Goal: Information Seeking & Learning: Check status

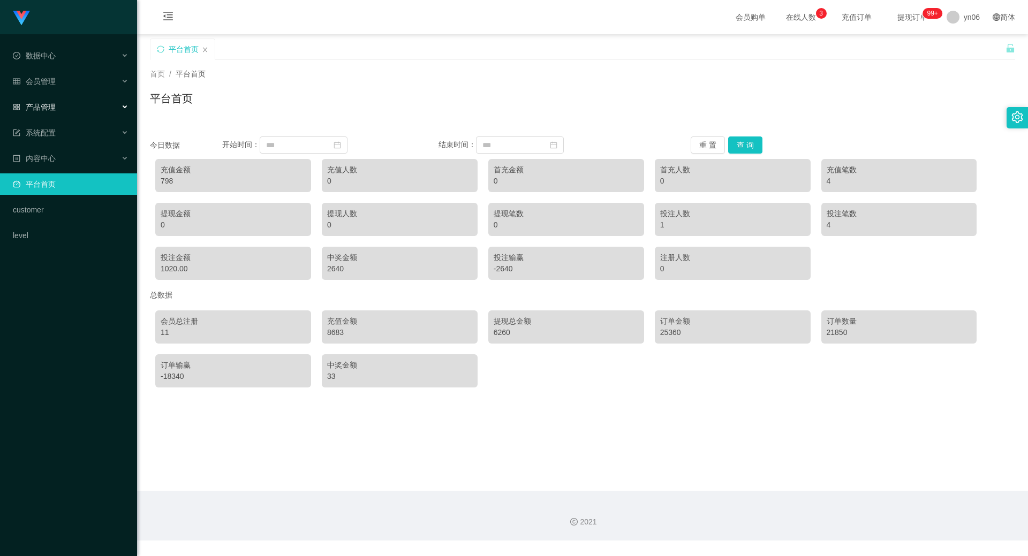
click at [80, 105] on div "产品管理" at bounding box center [68, 106] width 137 height 21
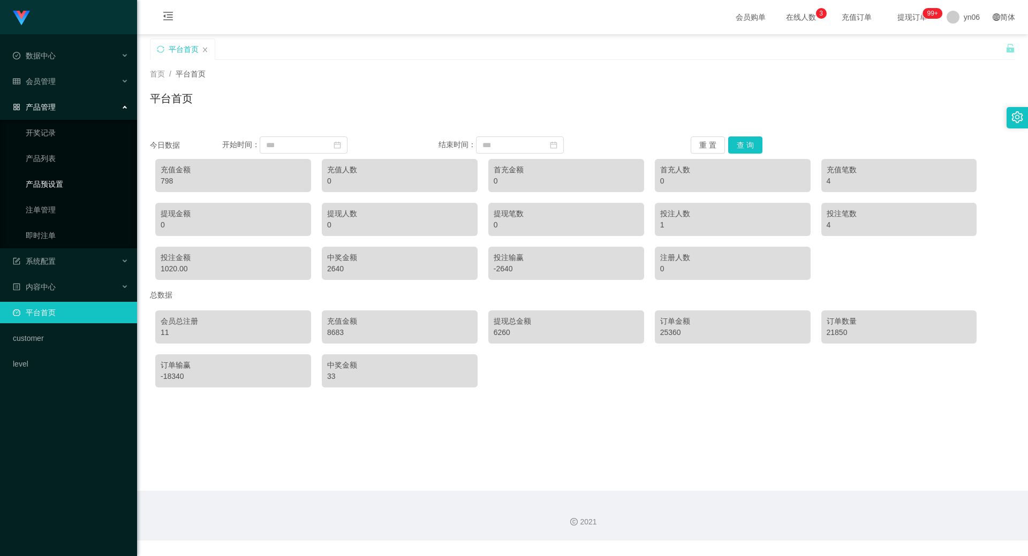
click at [71, 179] on link "产品预设置" at bounding box center [77, 183] width 103 height 21
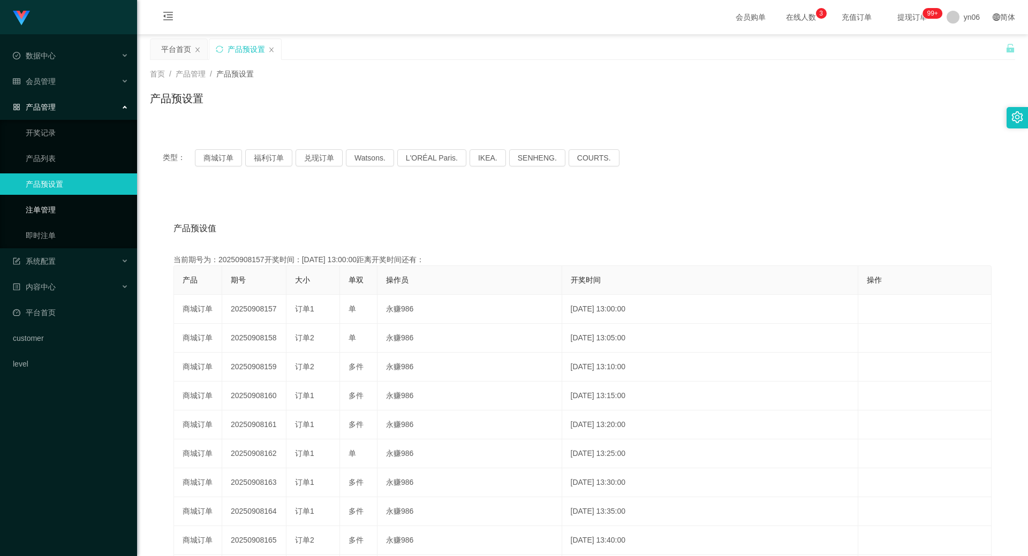
click at [63, 211] on link "注单管理" at bounding box center [77, 209] width 103 height 21
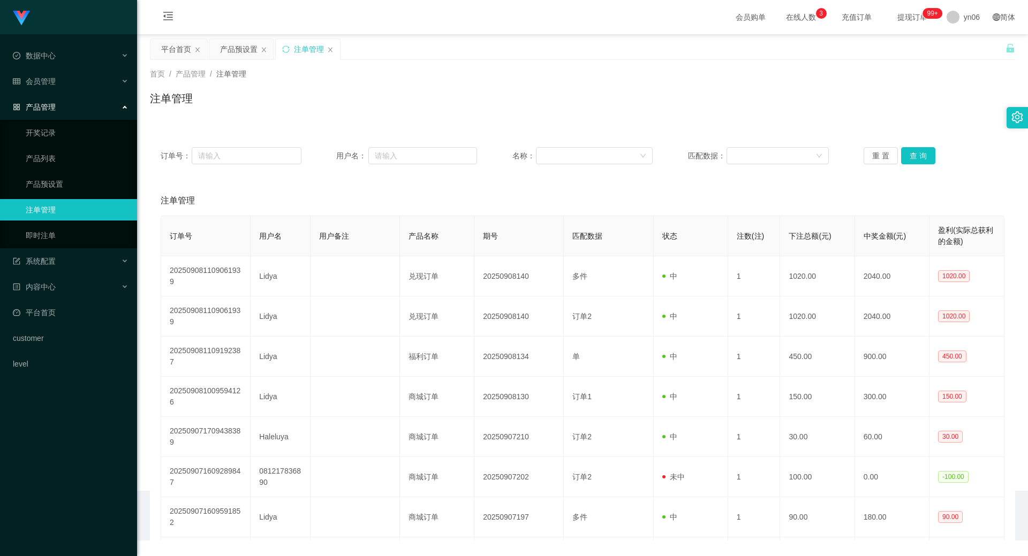
click at [51, 69] on li "数据中心" at bounding box center [68, 57] width 137 height 24
click at [52, 78] on span "会员管理" at bounding box center [34, 81] width 43 height 9
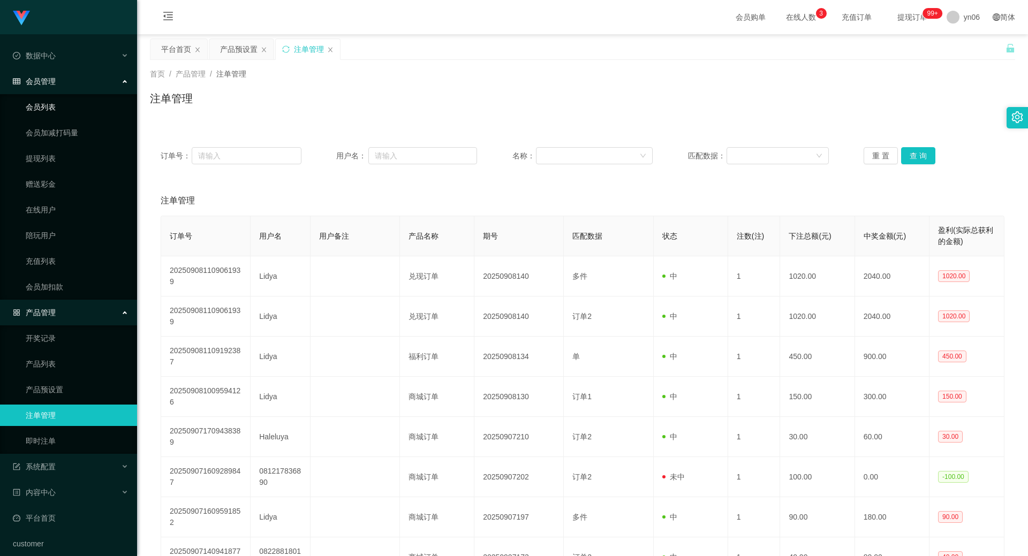
click at [67, 109] on link "会员列表" at bounding box center [77, 106] width 103 height 21
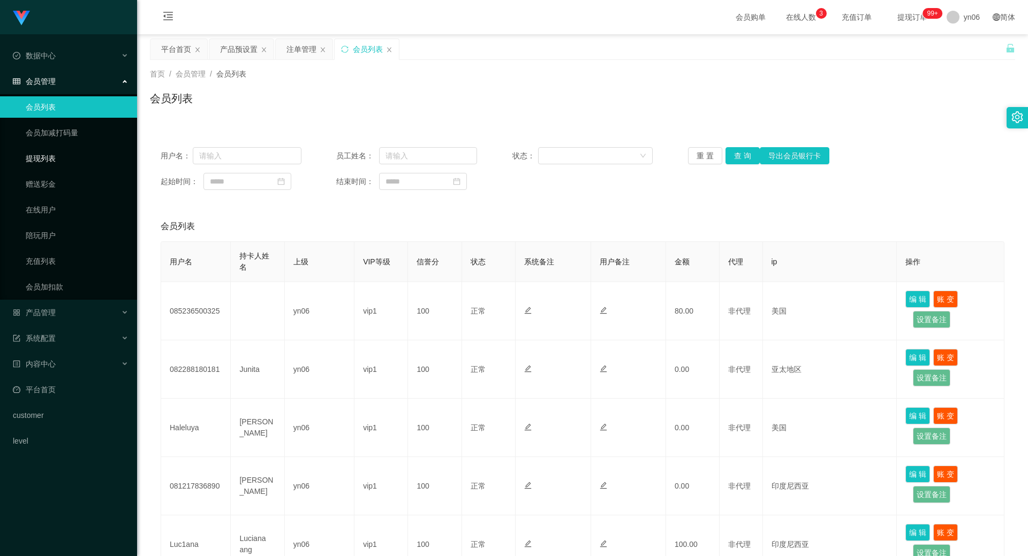
click at [67, 150] on link "提现列表" at bounding box center [77, 158] width 103 height 21
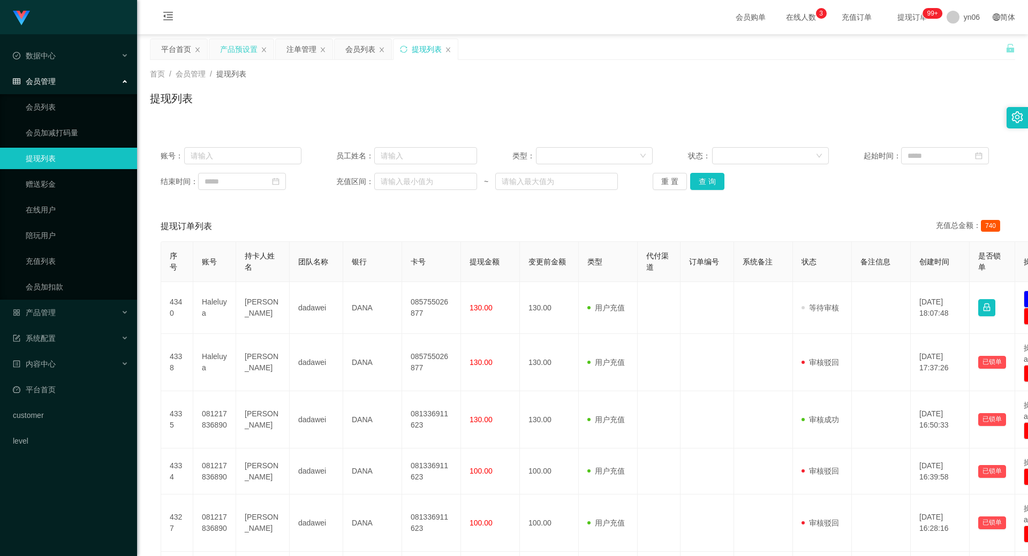
click at [244, 54] on div "产品预设置" at bounding box center [238, 49] width 37 height 20
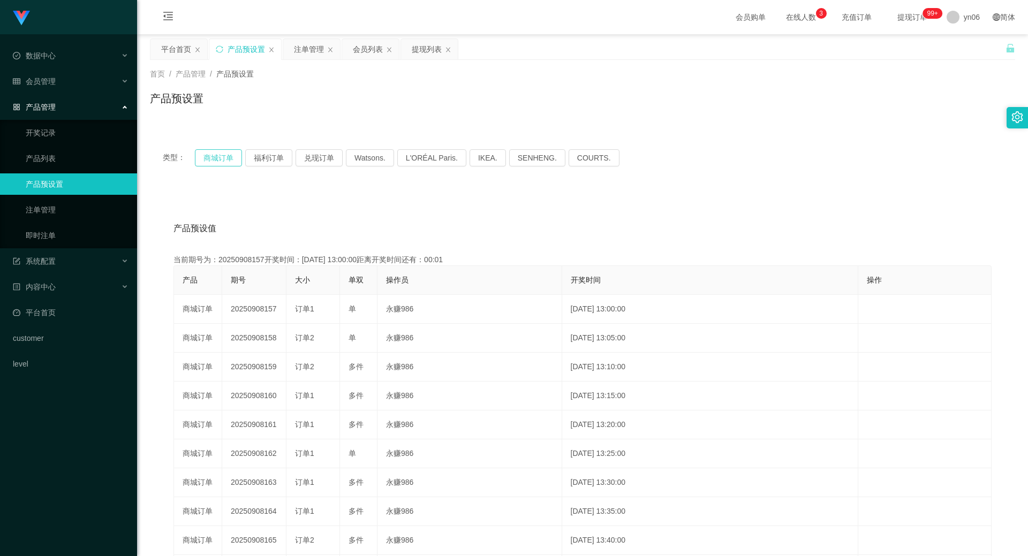
click at [226, 158] on button "商城订单" at bounding box center [218, 157] width 47 height 17
click at [225, 158] on button "商城订单" at bounding box center [218, 157] width 47 height 17
drag, startPoint x: 314, startPoint y: 51, endPoint x: 313, endPoint y: 62, distance: 10.8
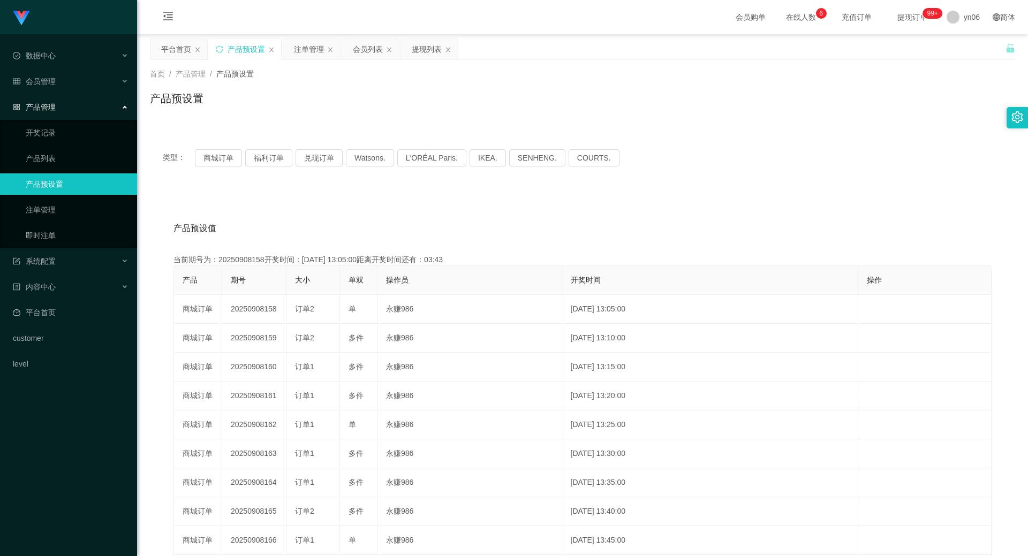
click at [314, 51] on div "注单管理" at bounding box center [309, 49] width 30 height 20
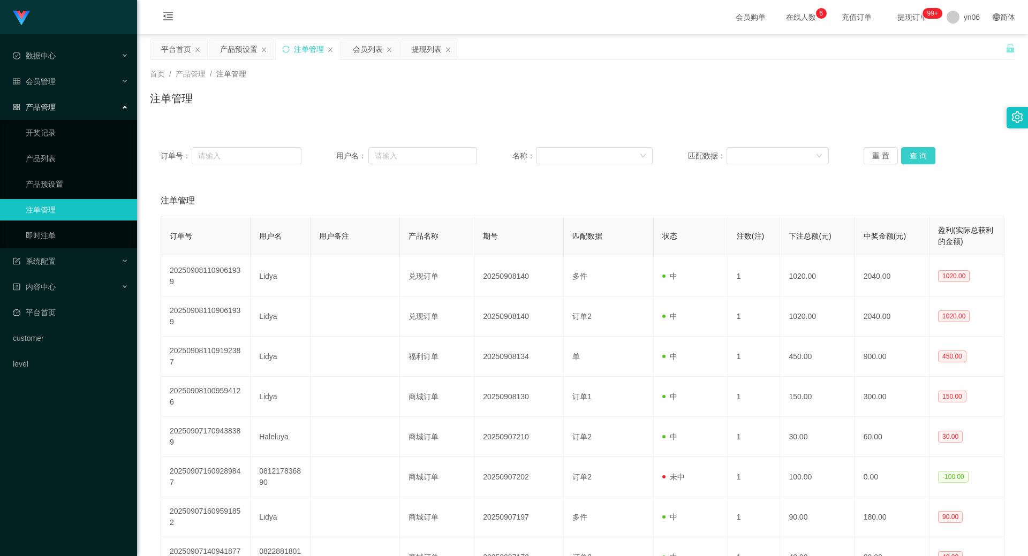
click at [923, 156] on button "查 询" at bounding box center [918, 155] width 34 height 17
click at [923, 156] on div "重 置 查 询" at bounding box center [933, 155] width 141 height 17
click at [923, 156] on button "查 询" at bounding box center [918, 155] width 34 height 17
click at [923, 156] on div "重 置 查 询" at bounding box center [933, 155] width 141 height 17
click at [923, 156] on button "查 询" at bounding box center [918, 155] width 34 height 17
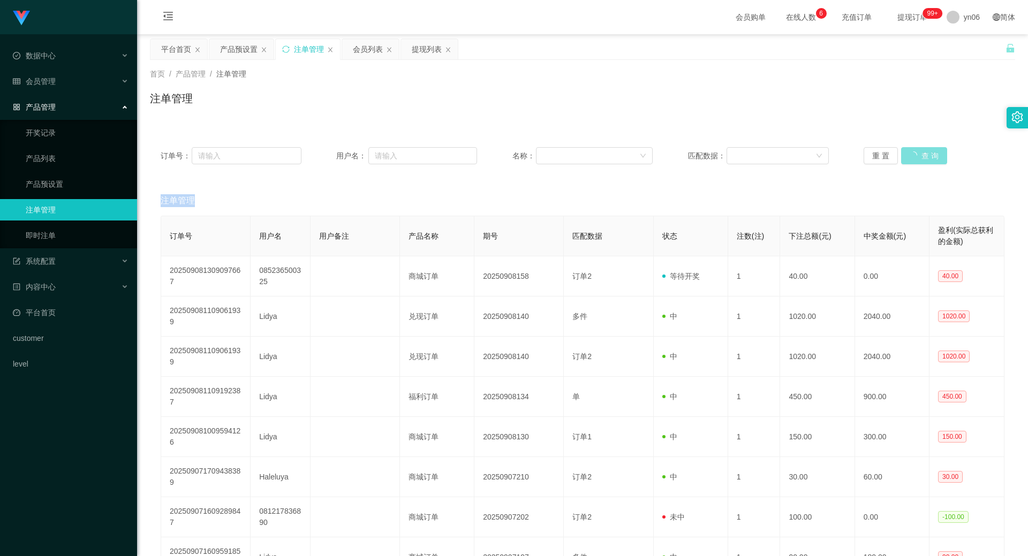
click at [923, 156] on div "重 置 查 询" at bounding box center [933, 155] width 141 height 17
click at [913, 163] on button "查 询" at bounding box center [918, 155] width 34 height 17
click at [913, 163] on div "重 置 查 询" at bounding box center [933, 155] width 141 height 17
click at [913, 164] on div "订单号： 用户名： 名称： 匹配数据： 重 置 查 询" at bounding box center [582, 155] width 865 height 39
click at [913, 165] on div "订单号： 用户名： 名称： 匹配数据： 重 置 查 询" at bounding box center [582, 155] width 865 height 39
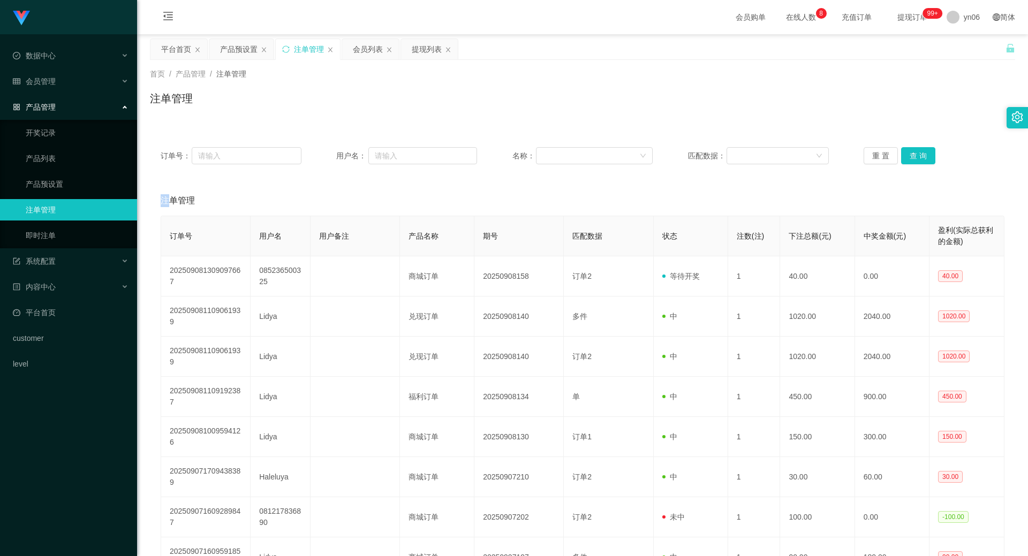
click at [913, 165] on div "订单号： 用户名： 名称： 匹配数据： 重 置 查 询" at bounding box center [582, 155] width 865 height 39
click at [911, 151] on button "查 询" at bounding box center [918, 155] width 34 height 17
click at [911, 151] on div "重 置 查 询" at bounding box center [933, 155] width 141 height 17
click at [911, 151] on button "查 询" at bounding box center [918, 155] width 34 height 17
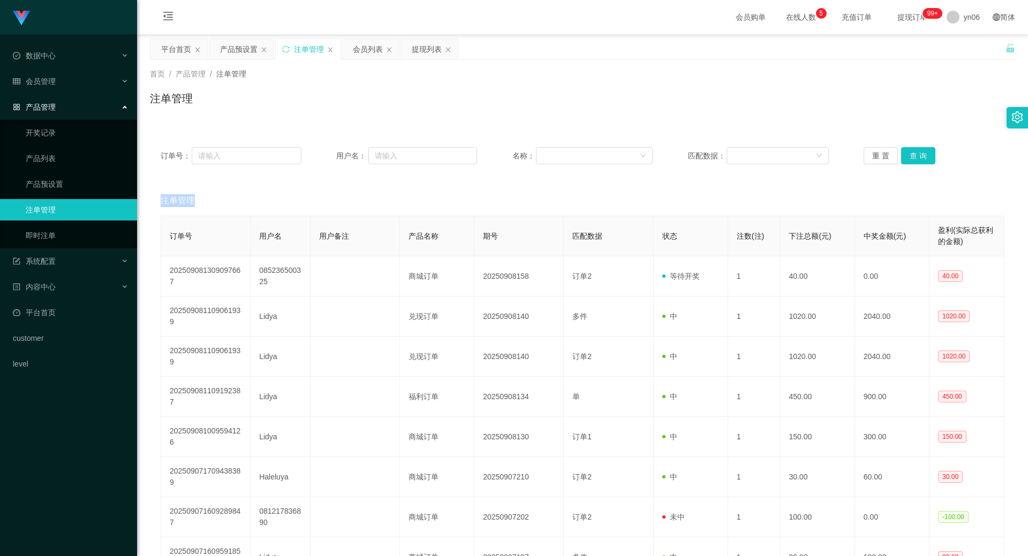
click at [911, 151] on div "重 置 查 询" at bounding box center [933, 155] width 141 height 17
click at [911, 151] on button "查 询" at bounding box center [918, 155] width 34 height 17
click at [912, 152] on div "重 置 查 询" at bounding box center [933, 155] width 141 height 17
click at [914, 158] on button "查 询" at bounding box center [918, 155] width 34 height 17
click at [914, 158] on div "重 置 查 询" at bounding box center [933, 155] width 141 height 17
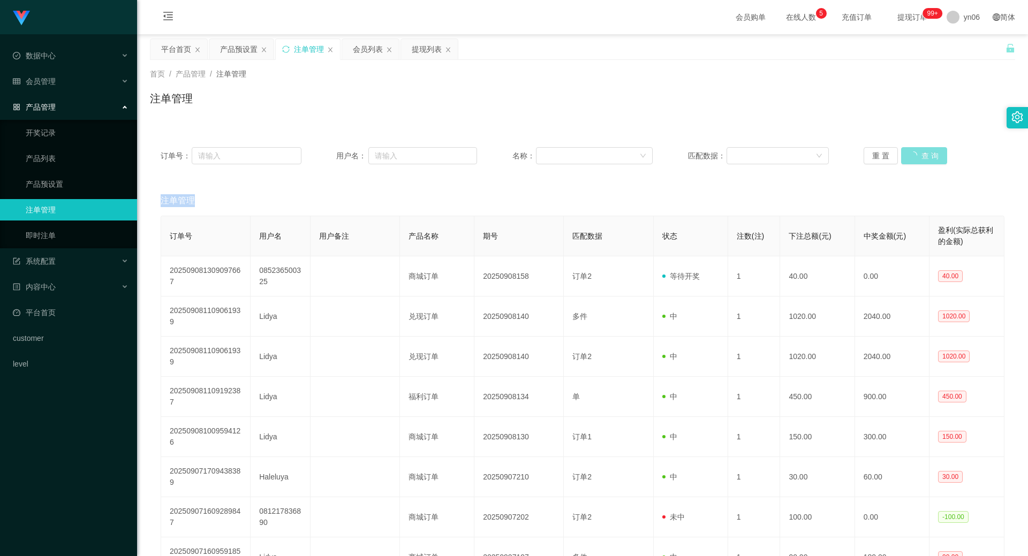
click at [914, 158] on button "查 询" at bounding box center [924, 155] width 46 height 17
click at [914, 158] on div "重 置 查 询" at bounding box center [933, 155] width 141 height 17
click at [914, 158] on button "查 询" at bounding box center [924, 155] width 46 height 17
click at [914, 158] on button "查 询" at bounding box center [918, 155] width 34 height 17
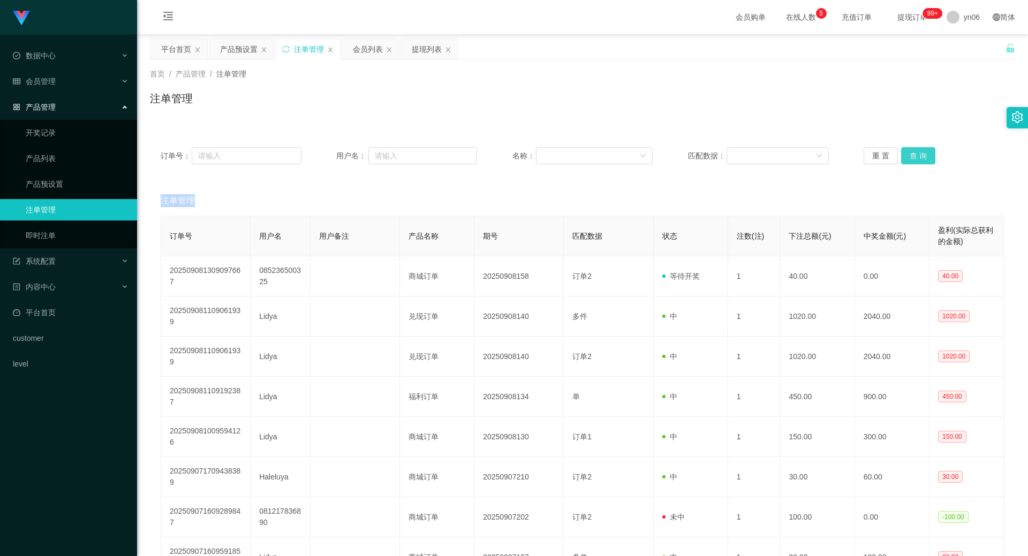
click at [914, 157] on button "查 询" at bounding box center [918, 155] width 34 height 17
click at [922, 153] on button "查 询" at bounding box center [918, 155] width 34 height 17
click at [922, 162] on button "查 询" at bounding box center [918, 155] width 34 height 17
click at [922, 163] on div "重 置 查 询" at bounding box center [933, 155] width 141 height 17
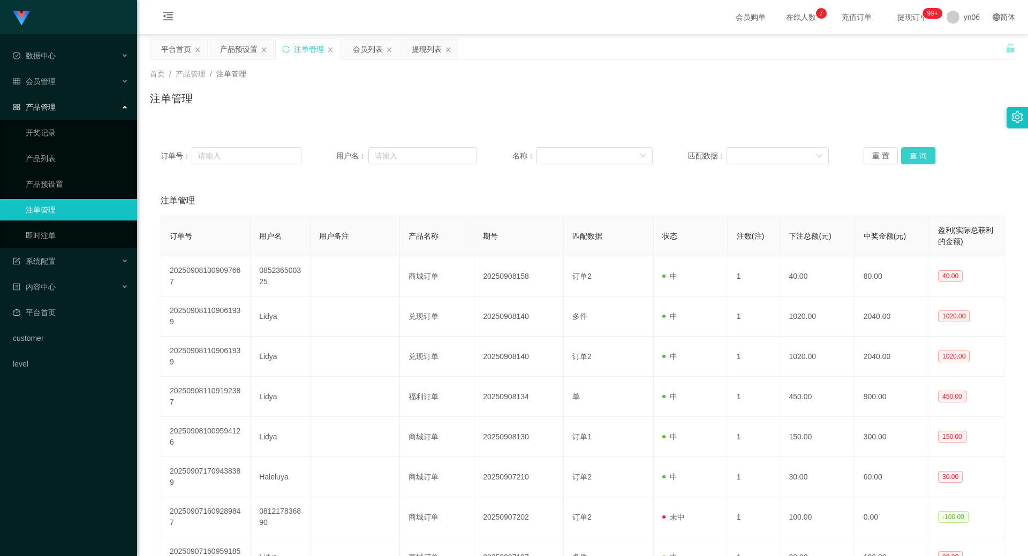
click at [922, 163] on button "查 询" at bounding box center [918, 155] width 34 height 17
click at [922, 163] on div "重 置 查 询" at bounding box center [933, 155] width 141 height 17
click at [922, 163] on button "查 询" at bounding box center [918, 155] width 34 height 17
click at [368, 44] on div "会员列表" at bounding box center [368, 49] width 30 height 20
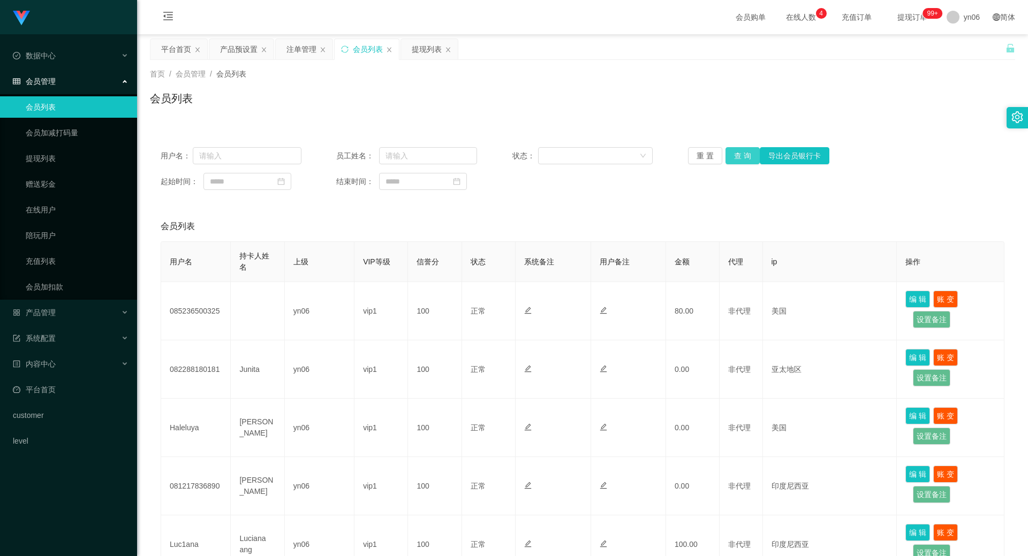
click at [747, 156] on button "查 询" at bounding box center [742, 155] width 34 height 17
click at [746, 156] on div "重 置 查 询 导出会员银行卡" at bounding box center [758, 155] width 141 height 17
click at [746, 156] on button "查 询" at bounding box center [742, 155] width 34 height 17
click at [746, 156] on div "重 置 查 询 导出会员银行卡" at bounding box center [758, 155] width 141 height 17
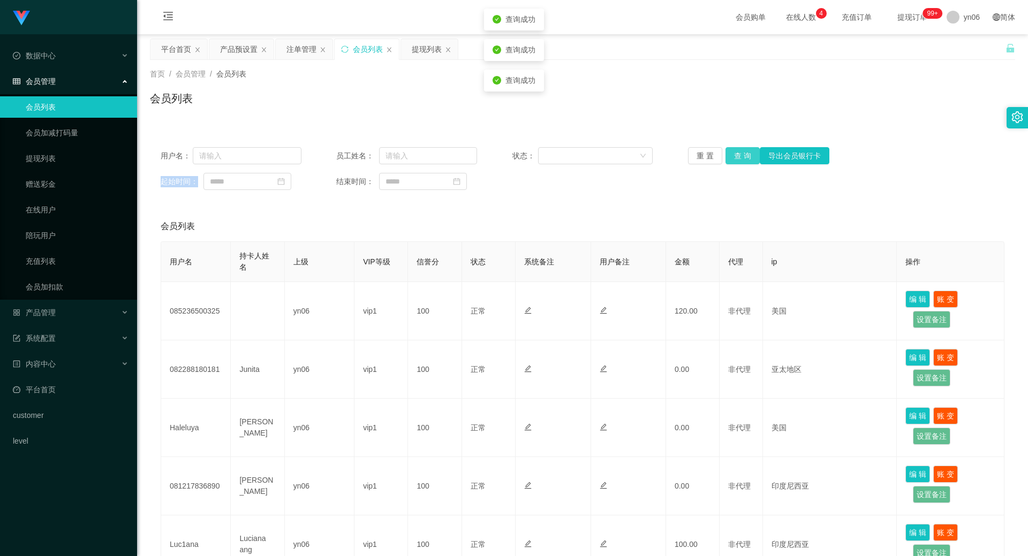
click at [746, 156] on button "查 询" at bounding box center [742, 155] width 34 height 17
click at [742, 148] on button "查 询" at bounding box center [742, 155] width 34 height 17
click at [742, 148] on div "重 置 查 询 导出会员银行卡" at bounding box center [758, 155] width 141 height 17
click at [742, 148] on button "查 询" at bounding box center [742, 155] width 34 height 17
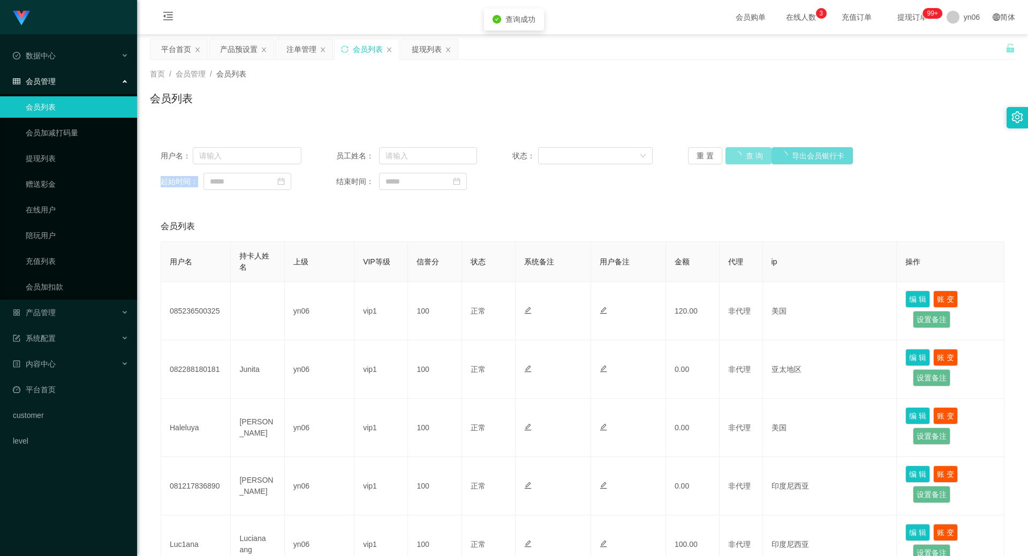
click at [742, 160] on button "查 询" at bounding box center [748, 155] width 46 height 17
click at [741, 160] on div "重 置 查 询 导出会员银行卡" at bounding box center [758, 155] width 141 height 17
click at [740, 160] on button "查 询" at bounding box center [742, 155] width 34 height 17
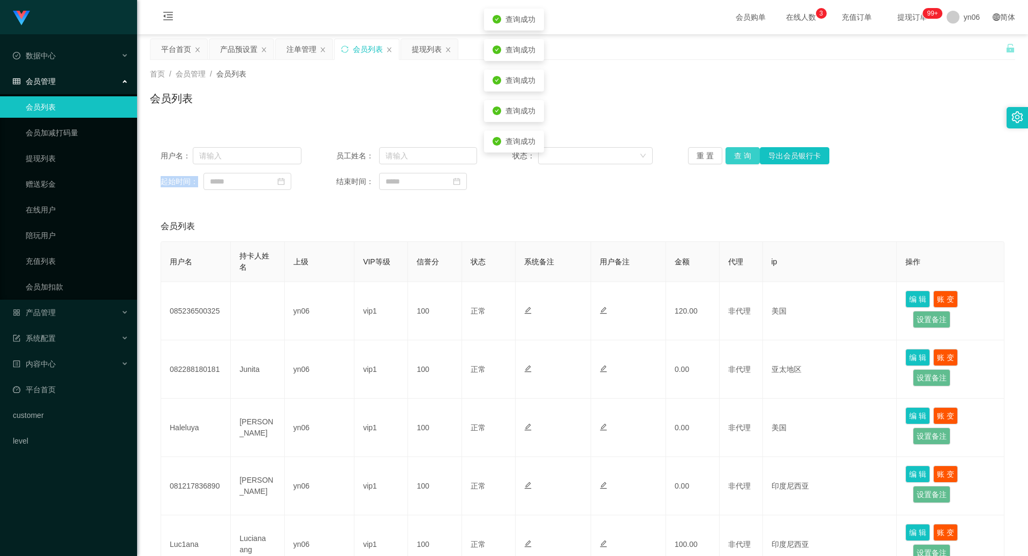
click at [740, 160] on button "查 询" at bounding box center [742, 155] width 34 height 17
click at [740, 160] on div "重 置 查 询 导出会员银行卡" at bounding box center [758, 155] width 141 height 17
click at [740, 160] on button "查 询" at bounding box center [742, 155] width 34 height 17
click at [740, 160] on div "重 置 查 询 导出会员银行卡" at bounding box center [758, 155] width 141 height 17
click at [740, 160] on button "查 询" at bounding box center [742, 155] width 34 height 17
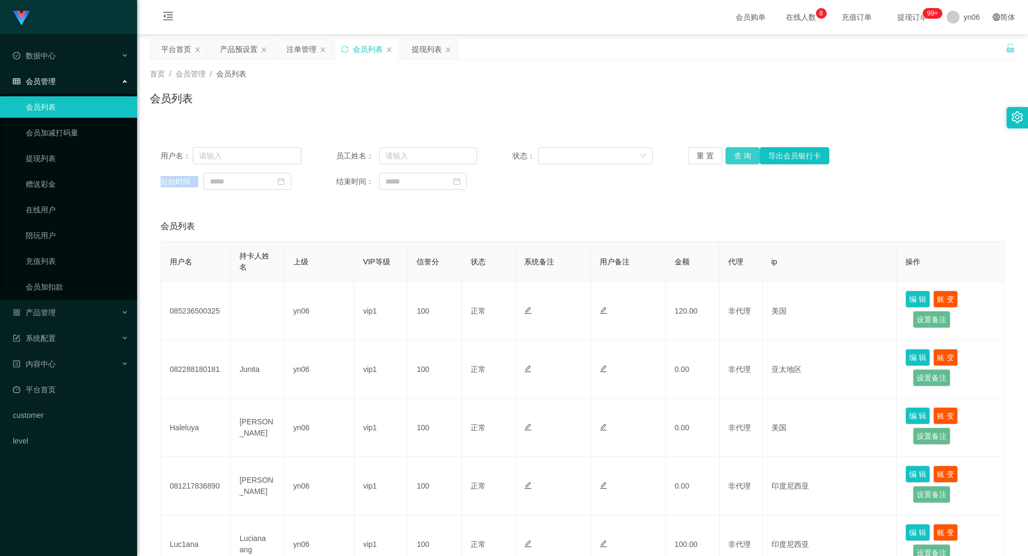
click at [747, 157] on button "查 询" at bounding box center [742, 155] width 34 height 17
click at [746, 158] on button "查 询" at bounding box center [742, 155] width 34 height 17
click at [746, 158] on div "重 置 查 询 导出会员银行卡" at bounding box center [758, 155] width 141 height 17
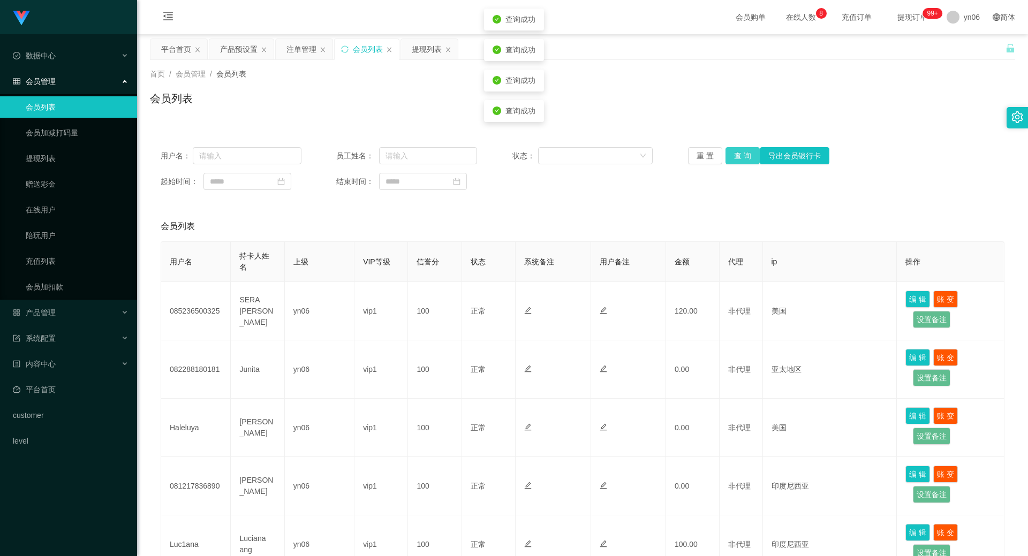
click at [746, 158] on button "查 询" at bounding box center [742, 155] width 34 height 17
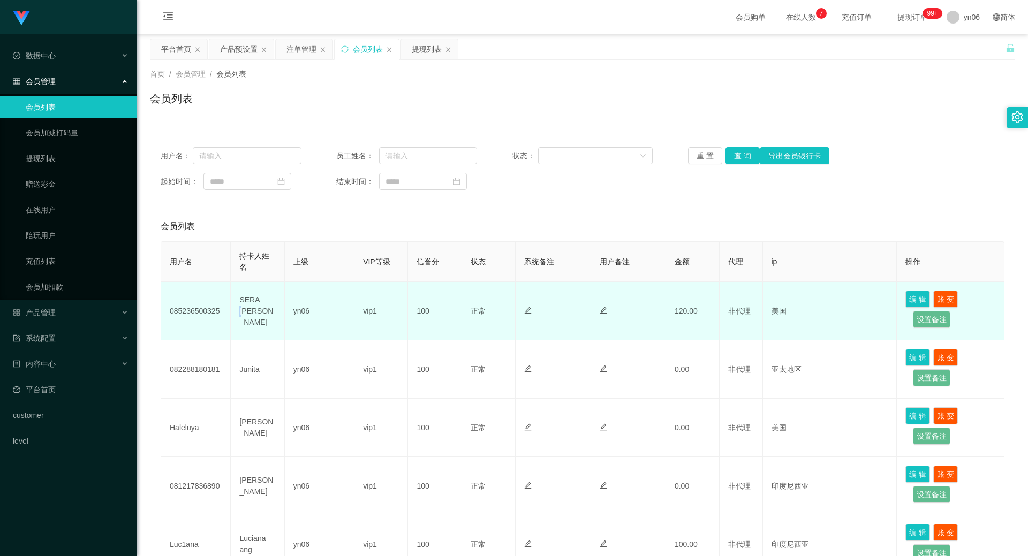
click at [242, 311] on td "SERA [PERSON_NAME]" at bounding box center [258, 311] width 54 height 58
click at [244, 312] on td "SERA [PERSON_NAME]" at bounding box center [258, 311] width 54 height 58
click at [244, 313] on td "SERA [PERSON_NAME]" at bounding box center [258, 311] width 54 height 58
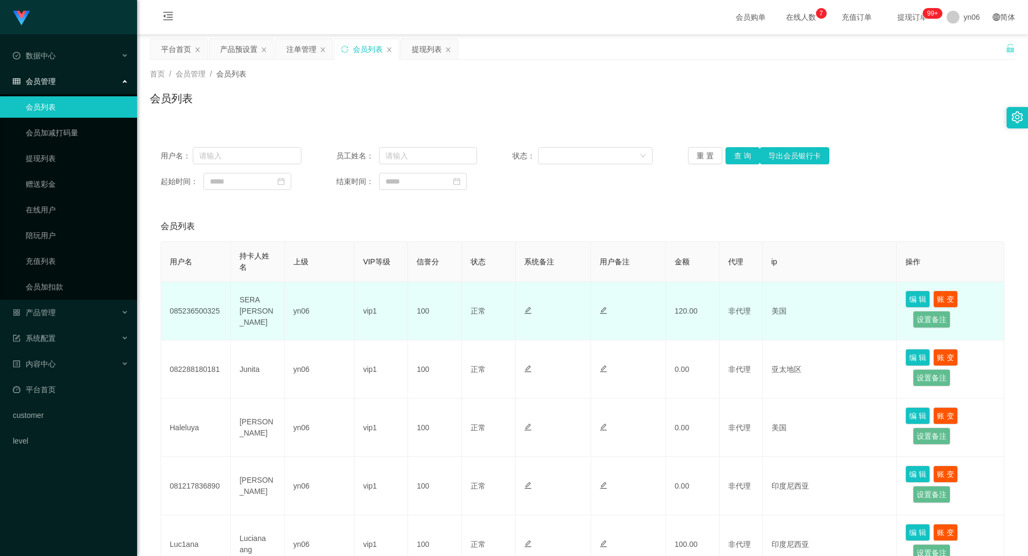
click at [189, 306] on td "085236500325" at bounding box center [196, 311] width 70 height 58
click at [190, 306] on td "085236500325" at bounding box center [196, 311] width 70 height 58
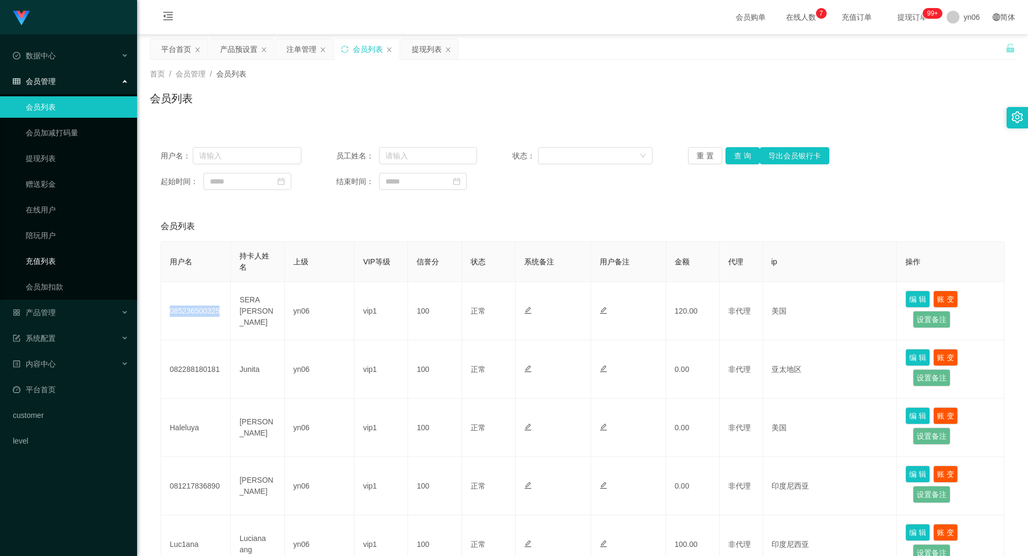
copy td "085236500325"
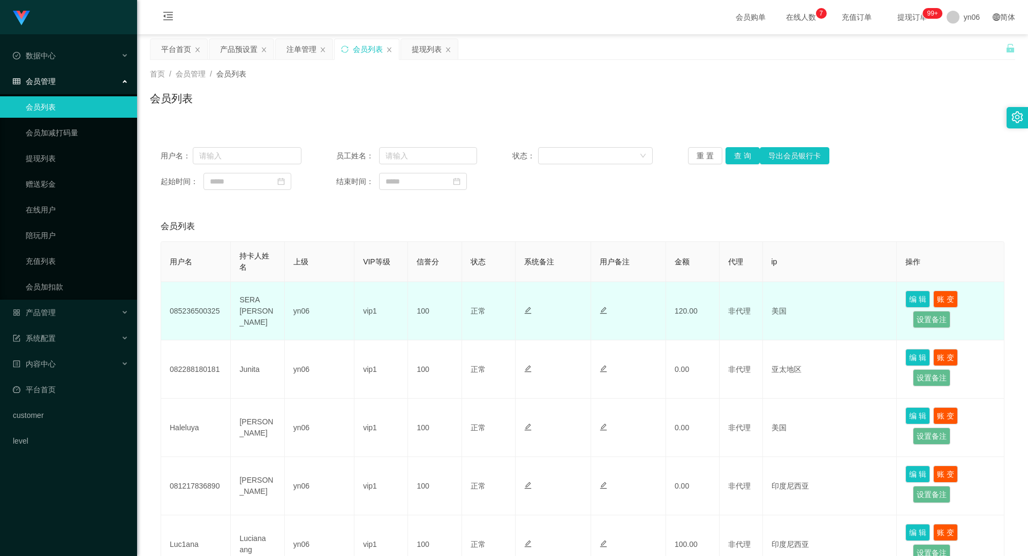
click at [233, 320] on td "SERA [PERSON_NAME]" at bounding box center [258, 311] width 54 height 58
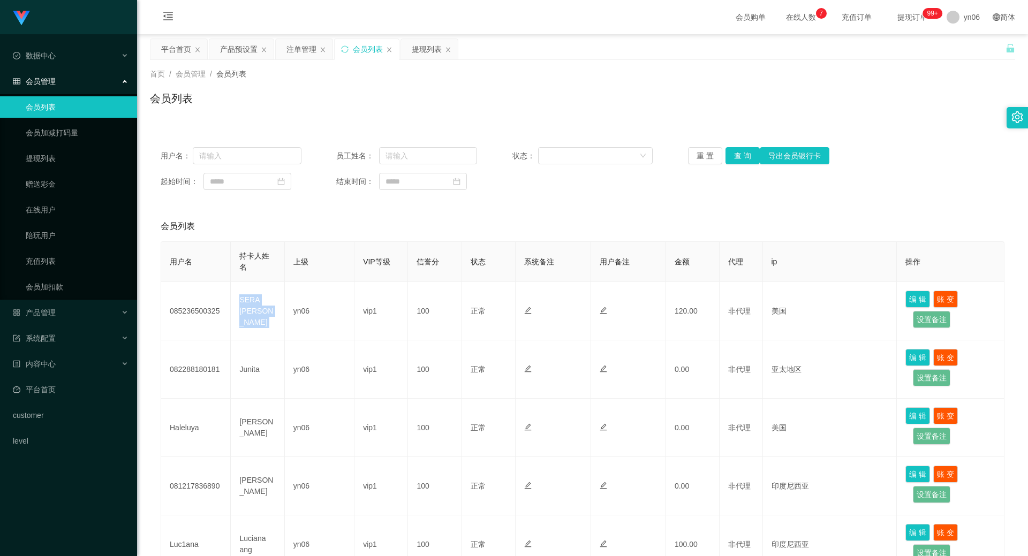
copy td "SERA [PERSON_NAME]"
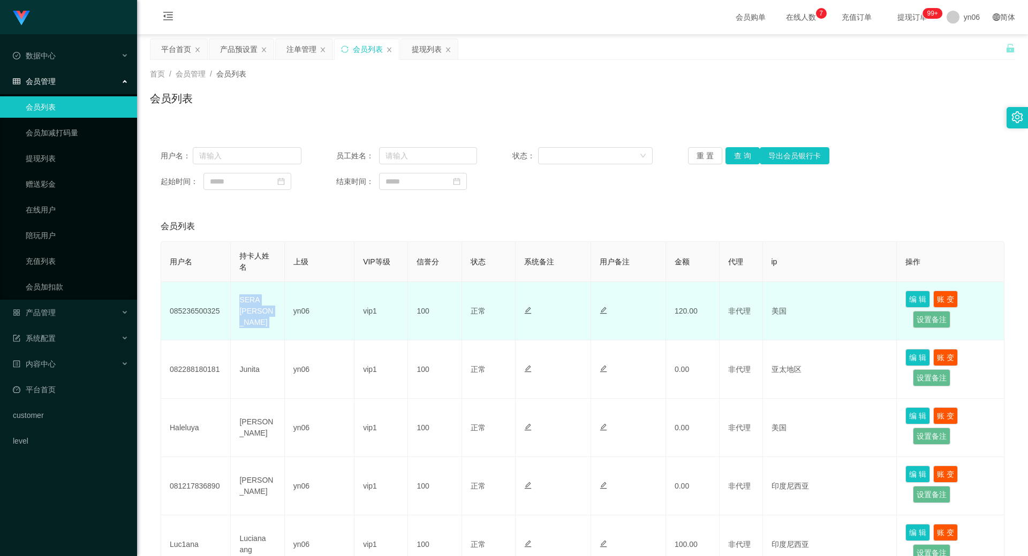
click at [256, 307] on td "SERA [PERSON_NAME]" at bounding box center [258, 311] width 54 height 58
click at [256, 306] on td "SERA [PERSON_NAME]" at bounding box center [258, 311] width 54 height 58
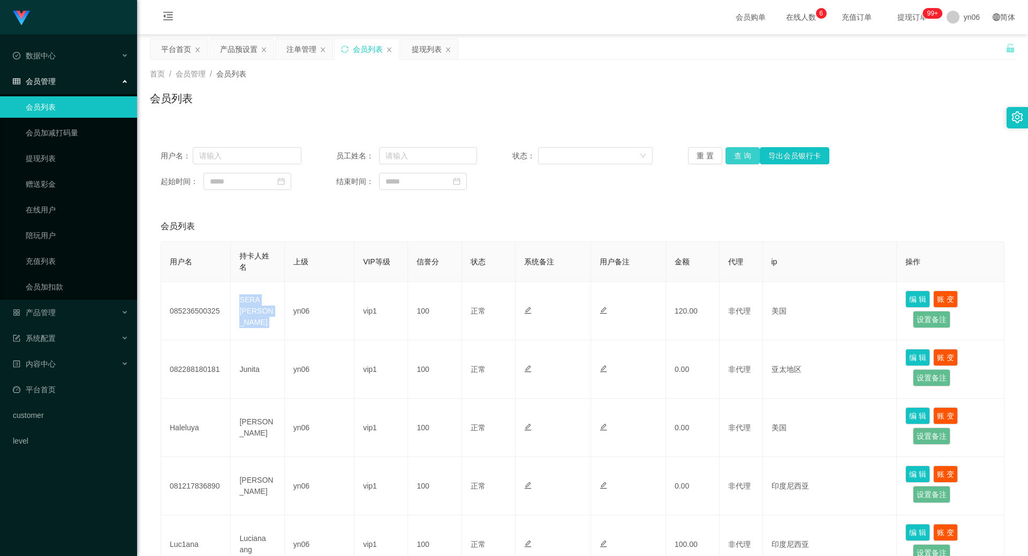
click at [732, 160] on button "查 询" at bounding box center [742, 155] width 34 height 17
click at [733, 160] on button "查 询" at bounding box center [742, 155] width 34 height 17
click at [736, 161] on div "重 置 查 询 导出会员银行卡" at bounding box center [758, 155] width 141 height 17
click at [740, 161] on button "查 询" at bounding box center [742, 155] width 34 height 17
click at [741, 160] on div "重 置 查 询 导出会员银行卡" at bounding box center [758, 155] width 141 height 17
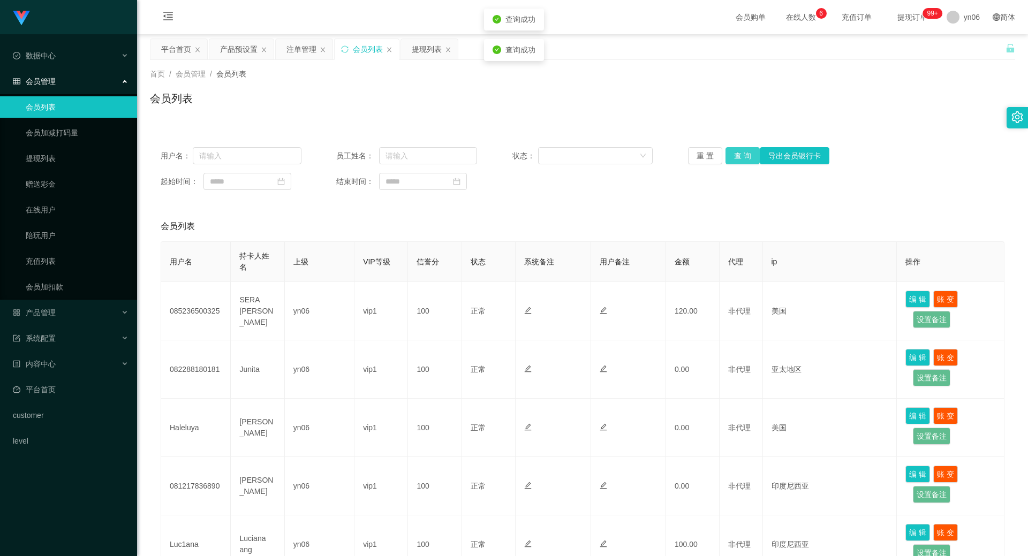
click at [741, 160] on button "查 询" at bounding box center [742, 155] width 34 height 17
click at [742, 162] on button "查 询" at bounding box center [742, 155] width 34 height 17
click at [742, 162] on div "重 置 查 询 导出会员银行卡" at bounding box center [758, 155] width 141 height 17
click at [742, 162] on button "查 询" at bounding box center [742, 155] width 34 height 17
click at [742, 162] on div "重 置 查 询 导出会员银行卡" at bounding box center [758, 155] width 141 height 17
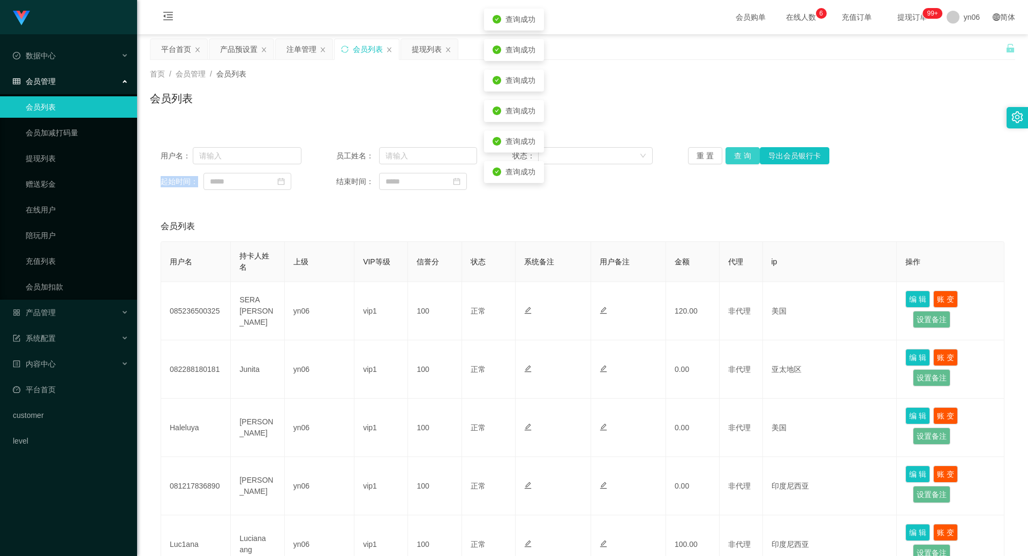
click at [743, 163] on button "查 询" at bounding box center [742, 155] width 34 height 17
click at [743, 163] on div "重 置 查 询 导出会员银行卡" at bounding box center [758, 155] width 141 height 17
click at [744, 163] on button "查 询" at bounding box center [742, 155] width 34 height 17
click at [744, 163] on div "重 置 查 询 导出会员银行卡" at bounding box center [758, 155] width 141 height 17
click at [732, 158] on button "查 询" at bounding box center [742, 155] width 34 height 17
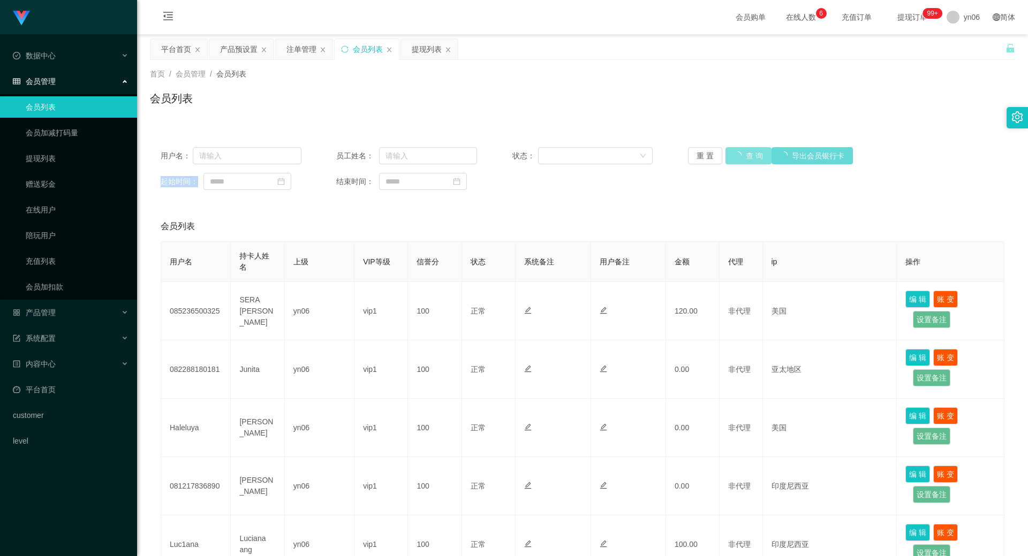
click at [732, 158] on div "重 置 查 询 导出会员银行卡" at bounding box center [758, 155] width 141 height 17
click at [732, 158] on button "查 询" at bounding box center [742, 155] width 34 height 17
click at [732, 158] on div "重 置 查 询 导出会员银行卡" at bounding box center [758, 155] width 141 height 17
click at [732, 158] on button "查 询" at bounding box center [742, 155] width 34 height 17
click at [732, 158] on div "重 置 查 询 导出会员银行卡" at bounding box center [758, 155] width 141 height 17
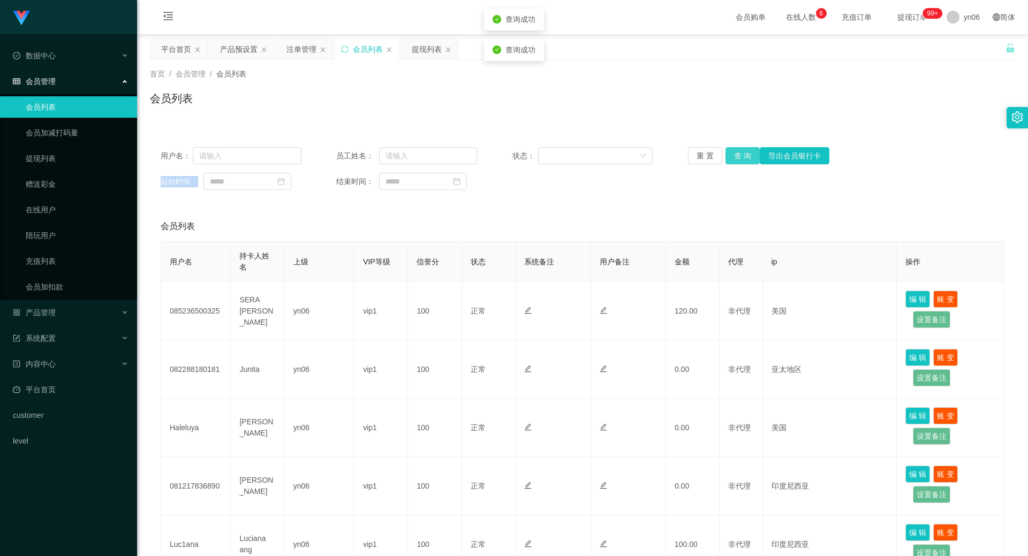
click at [733, 161] on button "查 询" at bounding box center [742, 155] width 34 height 17
click at [735, 160] on div "重 置 查 询 导出会员银行卡" at bounding box center [758, 155] width 141 height 17
click at [735, 161] on button "查 询" at bounding box center [748, 155] width 46 height 17
click at [737, 162] on div "重 置 查 询 导出会员银行卡" at bounding box center [758, 155] width 141 height 17
click at [737, 162] on button "查 询" at bounding box center [742, 155] width 34 height 17
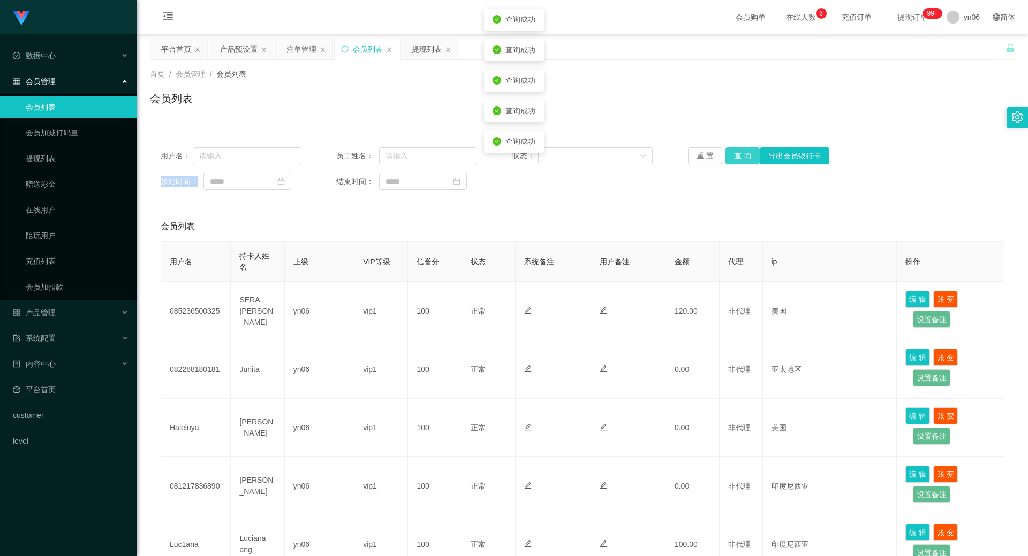
click at [737, 162] on div "重 置 查 询 导出会员银行卡" at bounding box center [758, 155] width 141 height 17
click at [738, 161] on button "查 询" at bounding box center [742, 155] width 34 height 17
click at [738, 161] on div "重 置 查 询 导出会员银行卡" at bounding box center [758, 155] width 141 height 17
click at [747, 160] on button "查 询" at bounding box center [742, 155] width 34 height 17
click at [744, 160] on button "查 询" at bounding box center [742, 155] width 34 height 17
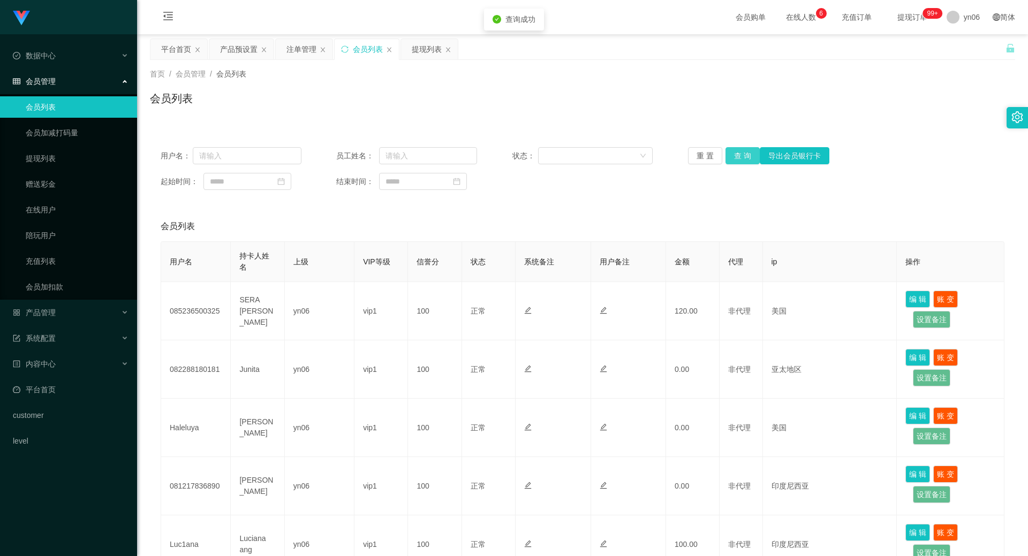
click at [741, 160] on div "重 置 查 询 导出会员银行卡" at bounding box center [758, 155] width 141 height 17
click at [739, 161] on button "查 询" at bounding box center [742, 155] width 34 height 17
click at [739, 161] on div "重 置 查 询 导出会员银行卡" at bounding box center [758, 155] width 141 height 17
click at [739, 161] on button "查 询" at bounding box center [742, 155] width 34 height 17
click at [739, 161] on div "重 置 查 询 导出会员银行卡" at bounding box center [758, 155] width 141 height 17
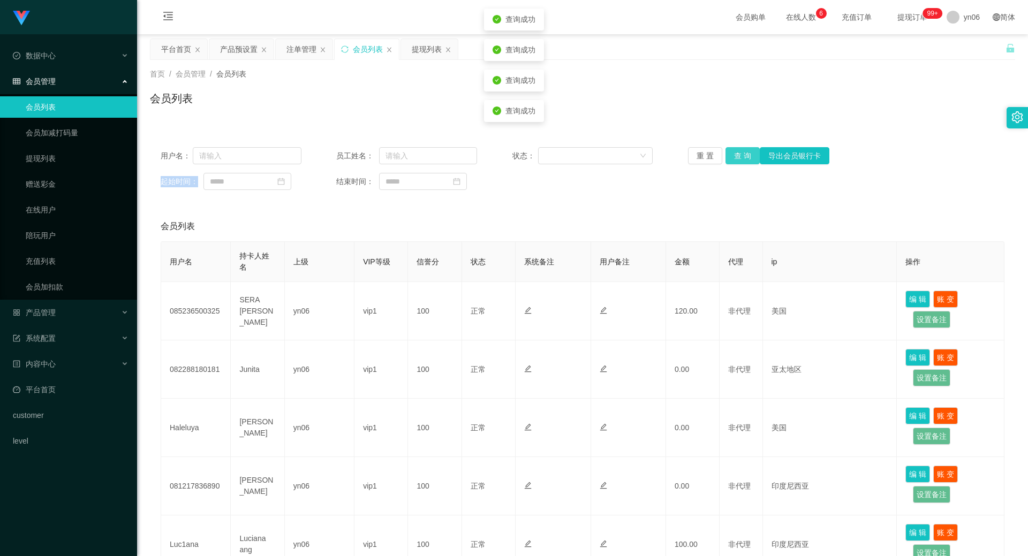
click at [739, 161] on button "查 询" at bounding box center [742, 155] width 34 height 17
click at [741, 161] on div "重 置 查 询 导出会员银行卡" at bounding box center [758, 155] width 141 height 17
click at [741, 161] on button "查 询" at bounding box center [742, 155] width 34 height 17
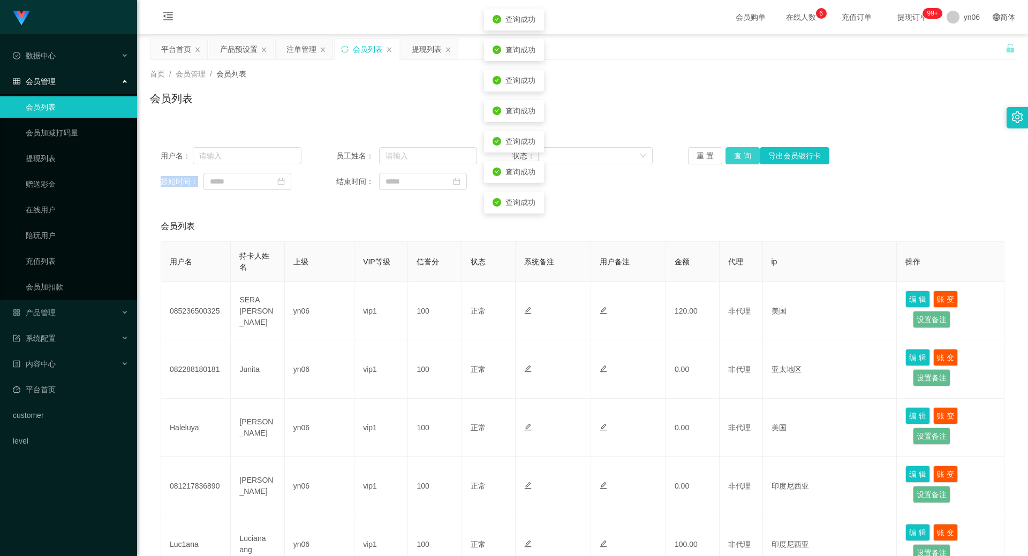
click at [741, 161] on button "查 询" at bounding box center [742, 155] width 34 height 17
click at [741, 161] on div "重 置 查 询 导出会员银行卡" at bounding box center [758, 155] width 141 height 17
click at [742, 162] on button "查 询" at bounding box center [742, 155] width 34 height 17
click at [744, 162] on button "查 询" at bounding box center [742, 155] width 34 height 17
click at [744, 164] on div "用户名： 员工姓名： 状态： 重 置 查 询 导出会员银行卡 起始时间： 结束时间：" at bounding box center [582, 168] width 865 height 64
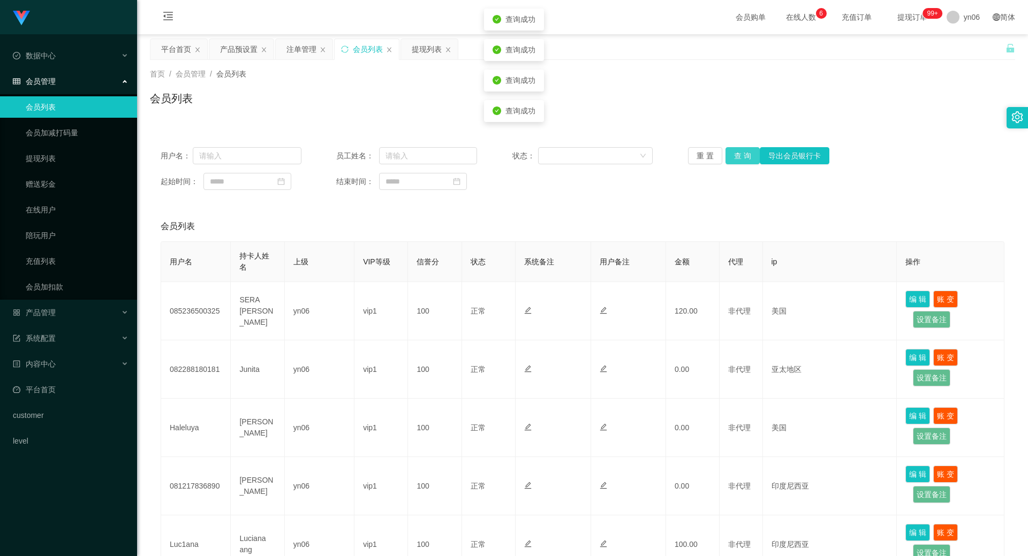
click at [744, 161] on button "查 询" at bounding box center [742, 155] width 34 height 17
click at [744, 163] on button "查 询" at bounding box center [742, 155] width 34 height 17
click at [742, 161] on button "查 询" at bounding box center [742, 155] width 34 height 17
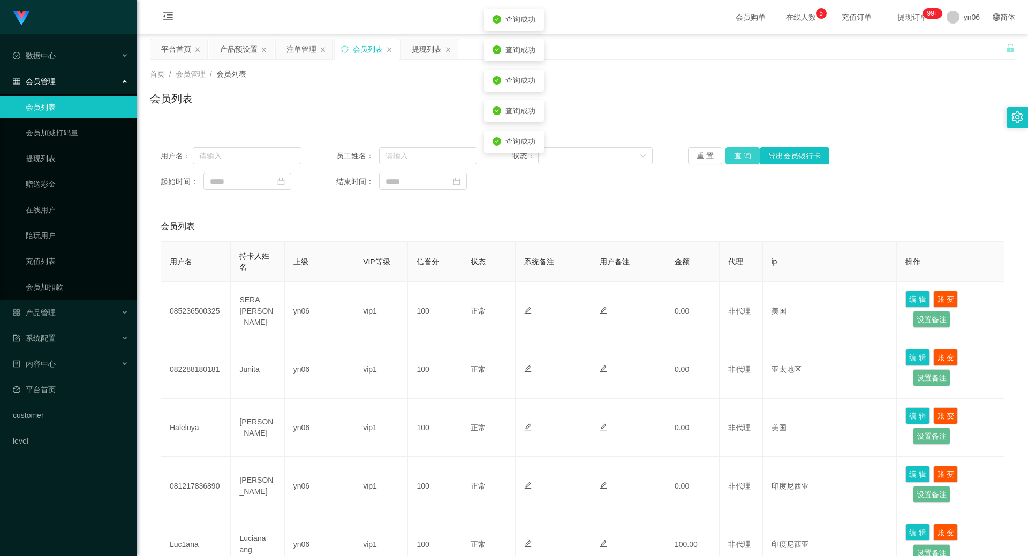
click at [742, 161] on button "查 询" at bounding box center [742, 155] width 34 height 17
click at [742, 161] on button "查 询" at bounding box center [748, 155] width 46 height 17
click at [742, 161] on div "重 置 查 询 导出会员银行卡" at bounding box center [758, 155] width 141 height 17
click at [742, 161] on button "查 询" at bounding box center [742, 155] width 34 height 17
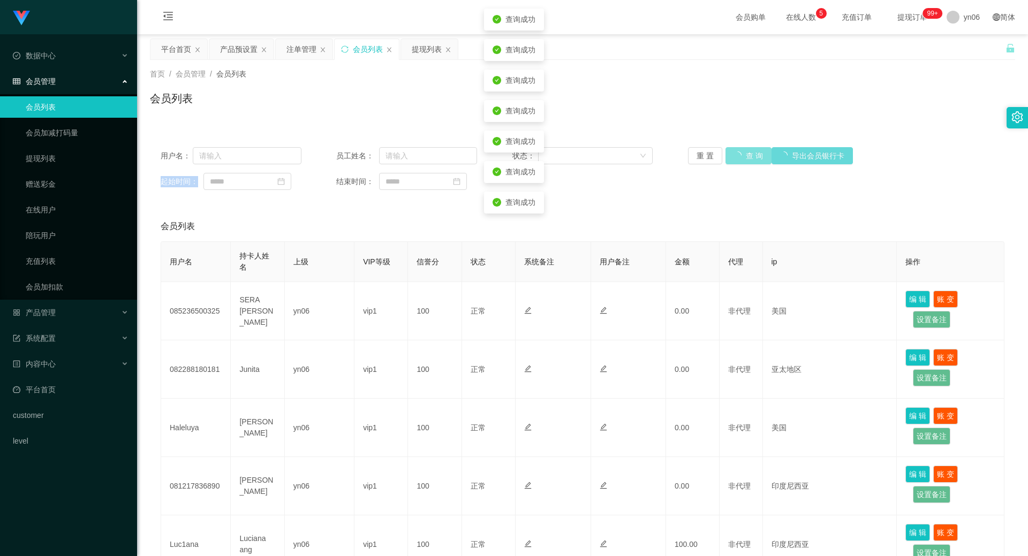
click at [742, 161] on div "重 置 查 询 导出会员银行卡" at bounding box center [758, 155] width 141 height 17
click at [742, 161] on button "查 询" at bounding box center [742, 155] width 34 height 17
click at [742, 161] on div "重 置 查 询 导出会员银行卡" at bounding box center [758, 155] width 141 height 17
click at [742, 161] on button "查 询" at bounding box center [742, 155] width 34 height 17
click at [742, 161] on div "重 置 查 询 导出会员银行卡" at bounding box center [758, 155] width 141 height 17
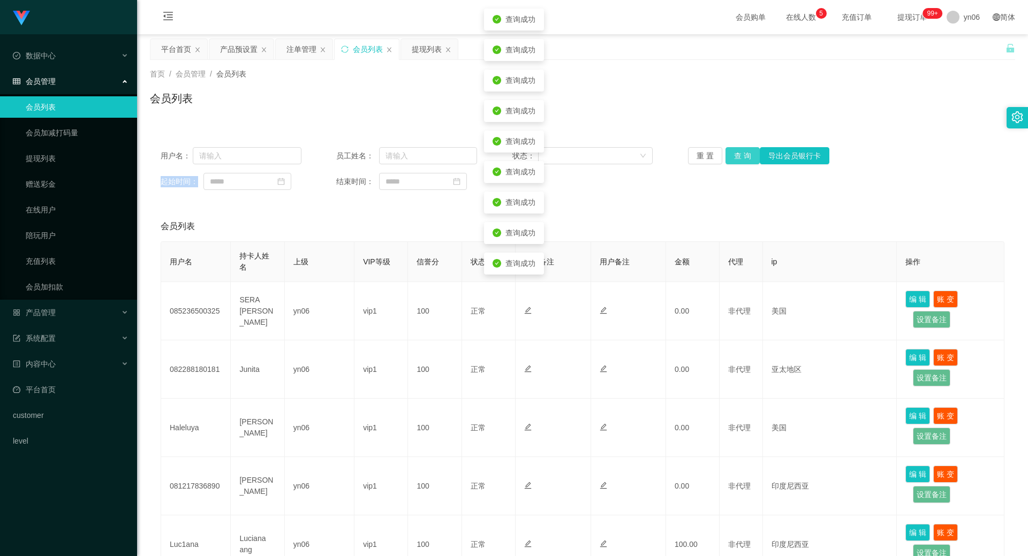
click at [742, 161] on button "查 询" at bounding box center [742, 155] width 34 height 17
click at [742, 161] on div "重 置 查 询 导出会员银行卡" at bounding box center [758, 155] width 141 height 17
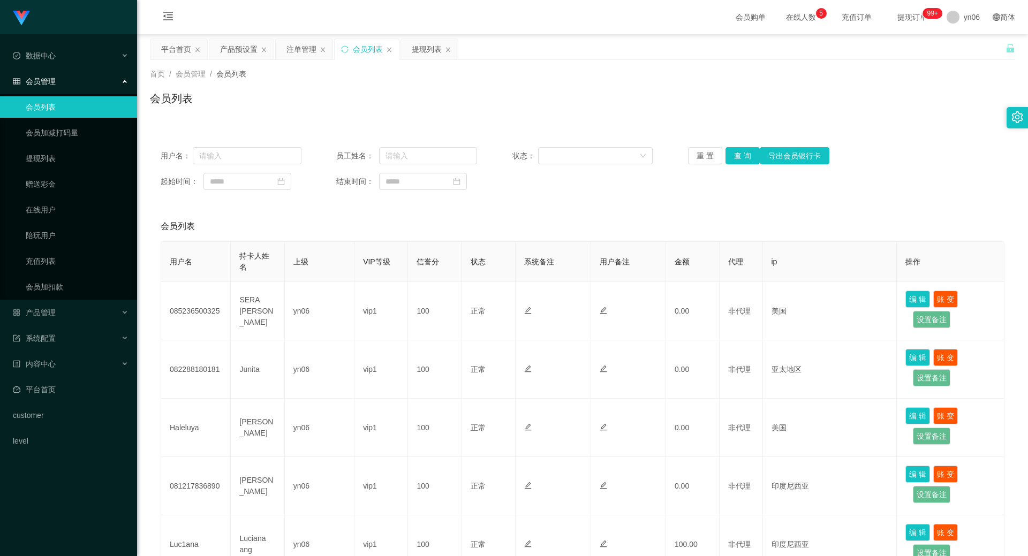
click at [746, 145] on div "用户名： 员工姓名： 状态： 重 置 查 询 导出会员银行卡 起始时间： 结束时间：" at bounding box center [582, 168] width 865 height 64
click at [742, 146] on div "用户名： 员工姓名： 状态： 重 置 查 询 导出会员银行卡 起始时间： 结束时间：" at bounding box center [582, 168] width 865 height 64
click at [738, 151] on button "查 询" at bounding box center [742, 155] width 34 height 17
click at [738, 151] on div "重 置 查 询 导出会员银行卡" at bounding box center [758, 155] width 141 height 17
click at [738, 151] on button "查 询" at bounding box center [742, 155] width 34 height 17
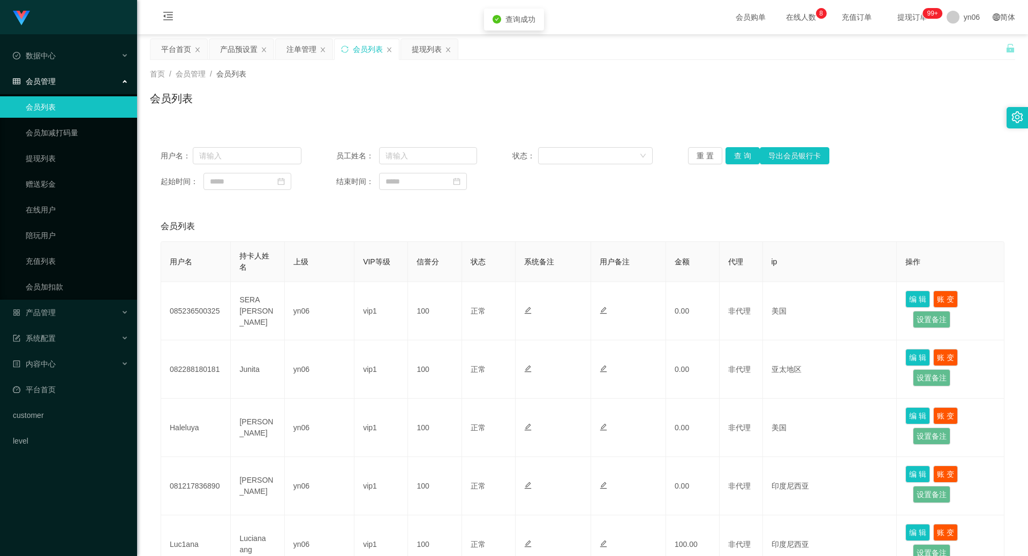
click at [738, 151] on div "重 置 查 询 导出会员银行卡" at bounding box center [758, 155] width 141 height 17
click at [431, 55] on div "提现列表" at bounding box center [427, 49] width 30 height 20
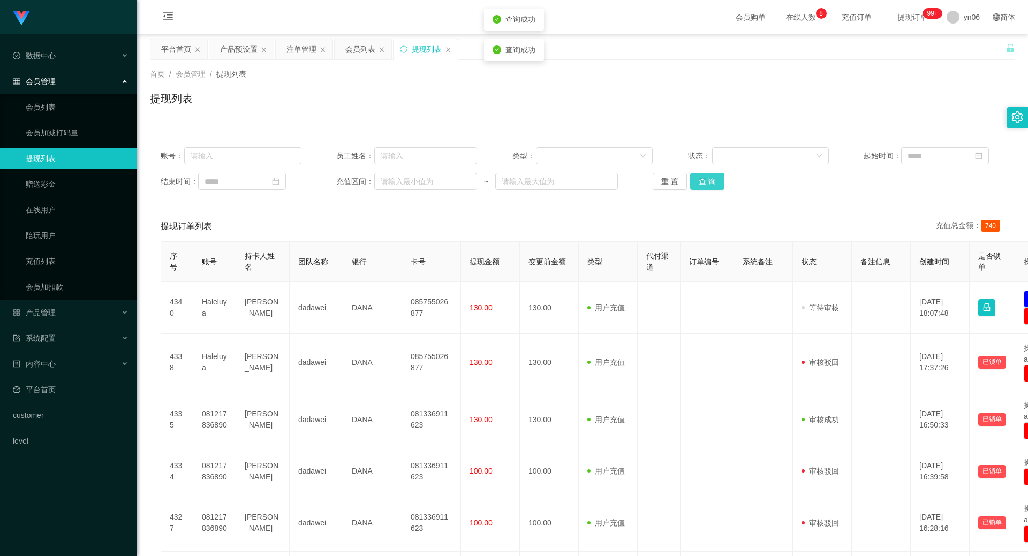
click at [706, 175] on button "查 询" at bounding box center [707, 181] width 34 height 17
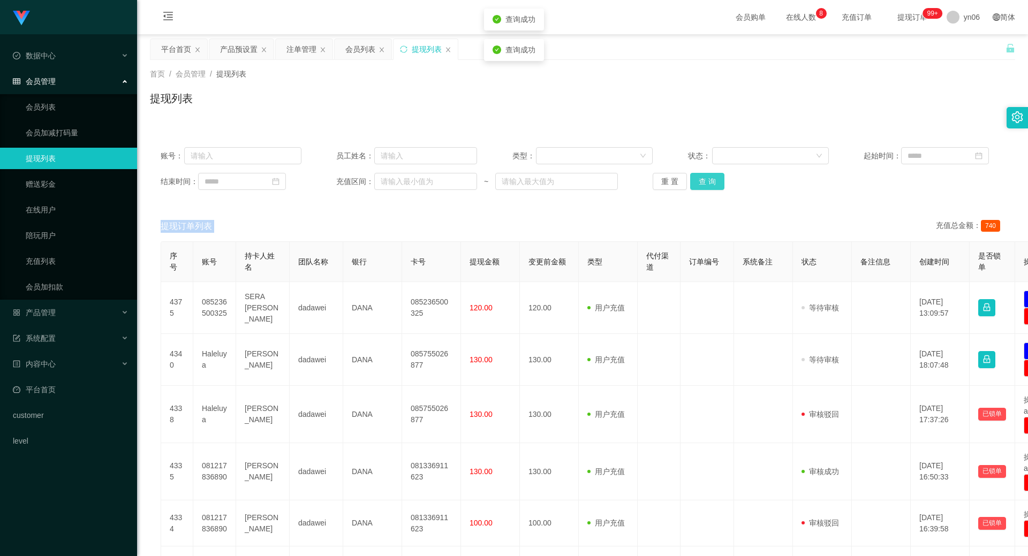
click at [706, 175] on div "重 置 查 询" at bounding box center [723, 181] width 141 height 17
click at [706, 176] on button "查 询" at bounding box center [707, 181] width 34 height 17
click at [706, 176] on div "重 置 查 询" at bounding box center [723, 181] width 141 height 17
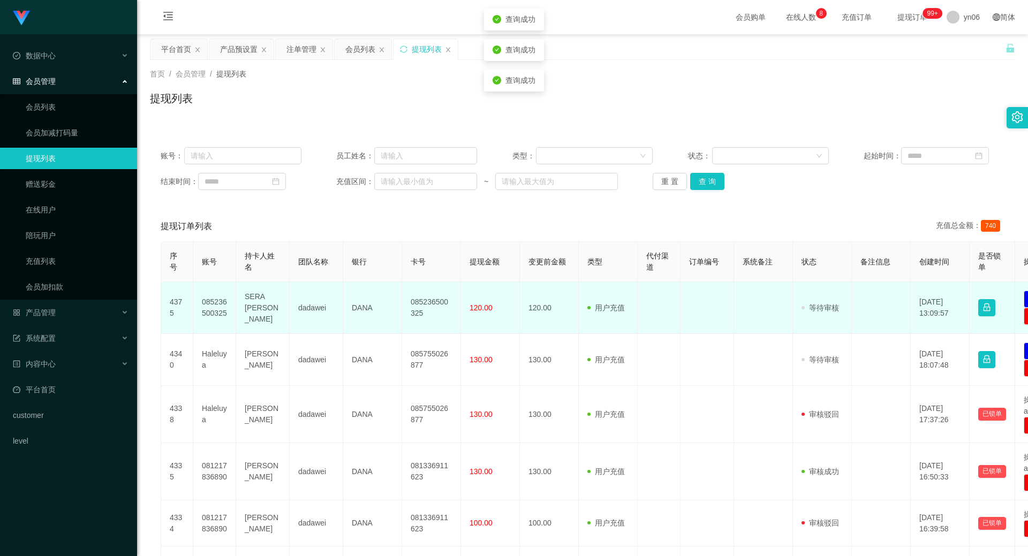
click at [218, 320] on td "085236500325" at bounding box center [214, 308] width 43 height 52
click at [217, 319] on td "085236500325" at bounding box center [214, 308] width 43 height 52
copy td "085236500325"
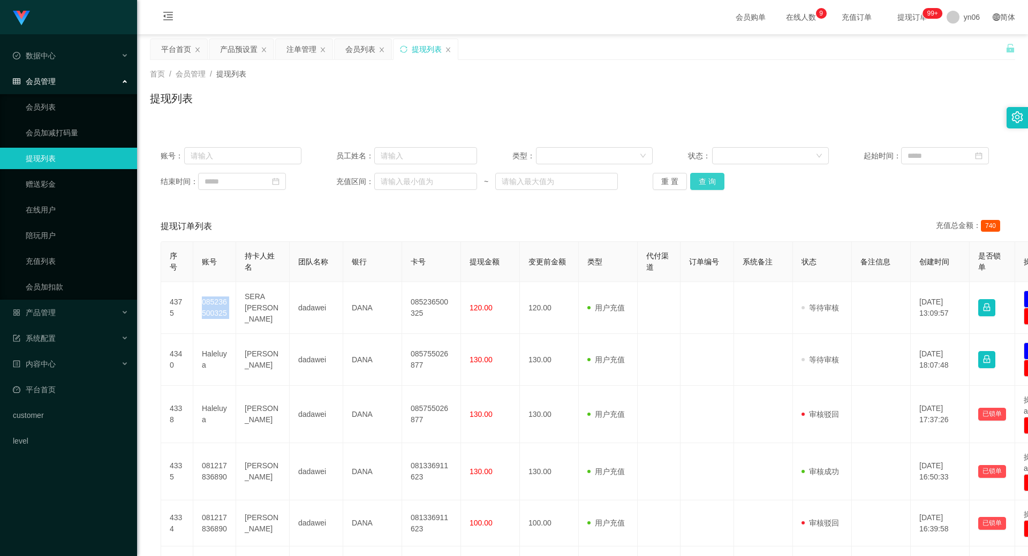
click at [719, 181] on button "查 询" at bounding box center [707, 181] width 34 height 17
click at [717, 181] on div "重 置 查 询" at bounding box center [723, 181] width 141 height 17
click at [718, 181] on button "查 询" at bounding box center [707, 181] width 34 height 17
drag, startPoint x: 683, startPoint y: 185, endPoint x: 693, endPoint y: 183, distance: 9.9
click at [688, 185] on div "重 置 查 询" at bounding box center [723, 181] width 141 height 17
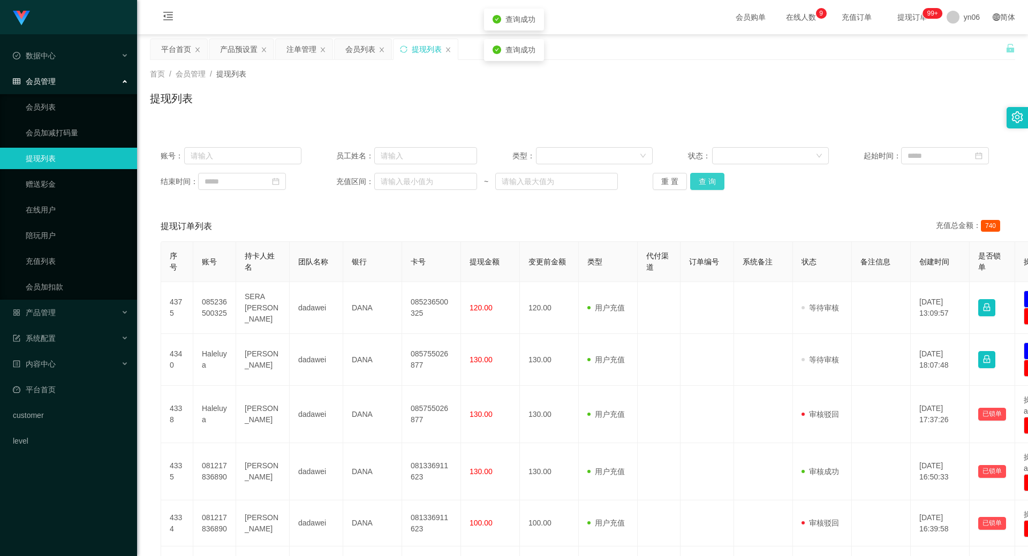
click at [699, 182] on button "查 询" at bounding box center [707, 181] width 34 height 17
click at [699, 182] on div "重 置 查 询" at bounding box center [723, 181] width 141 height 17
click at [699, 182] on button "查 询" at bounding box center [707, 181] width 34 height 17
